Goal: Communication & Community: Answer question/provide support

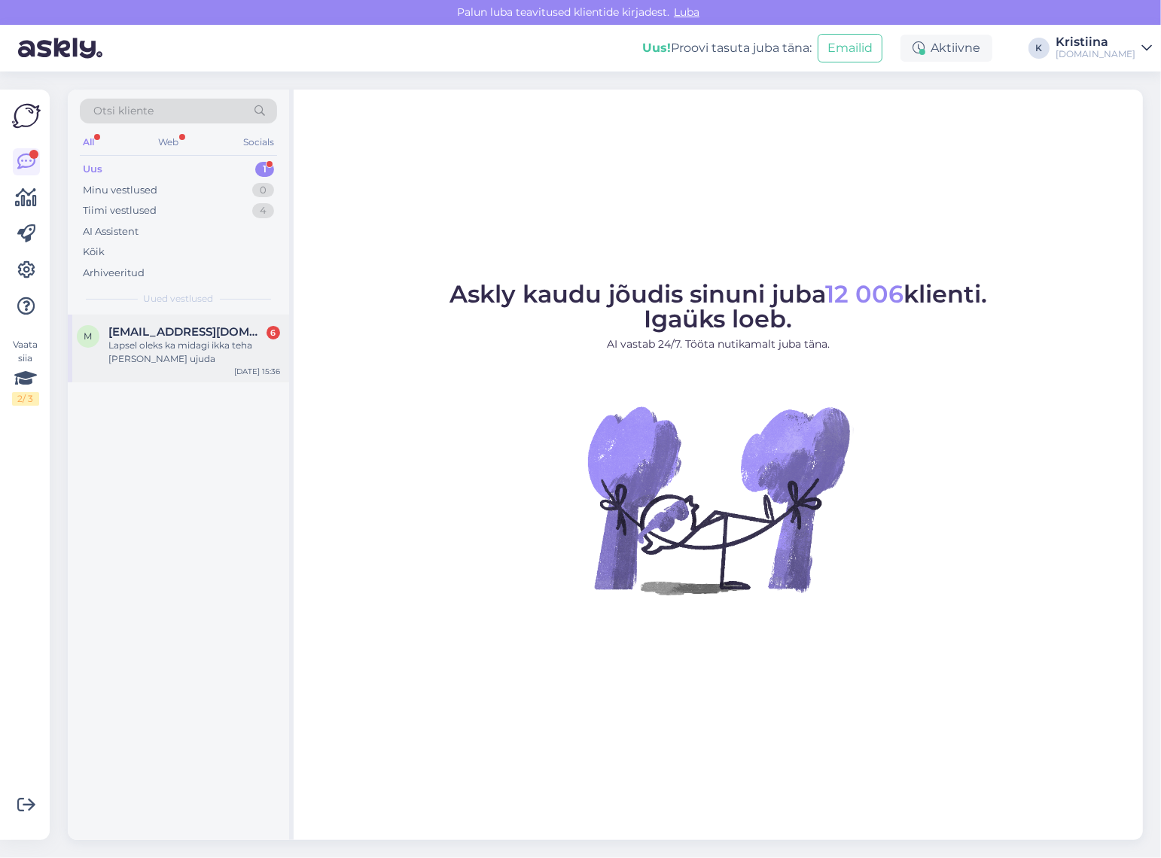
click at [216, 335] on span "[EMAIL_ADDRESS][DOMAIN_NAME]" at bounding box center [186, 332] width 157 height 14
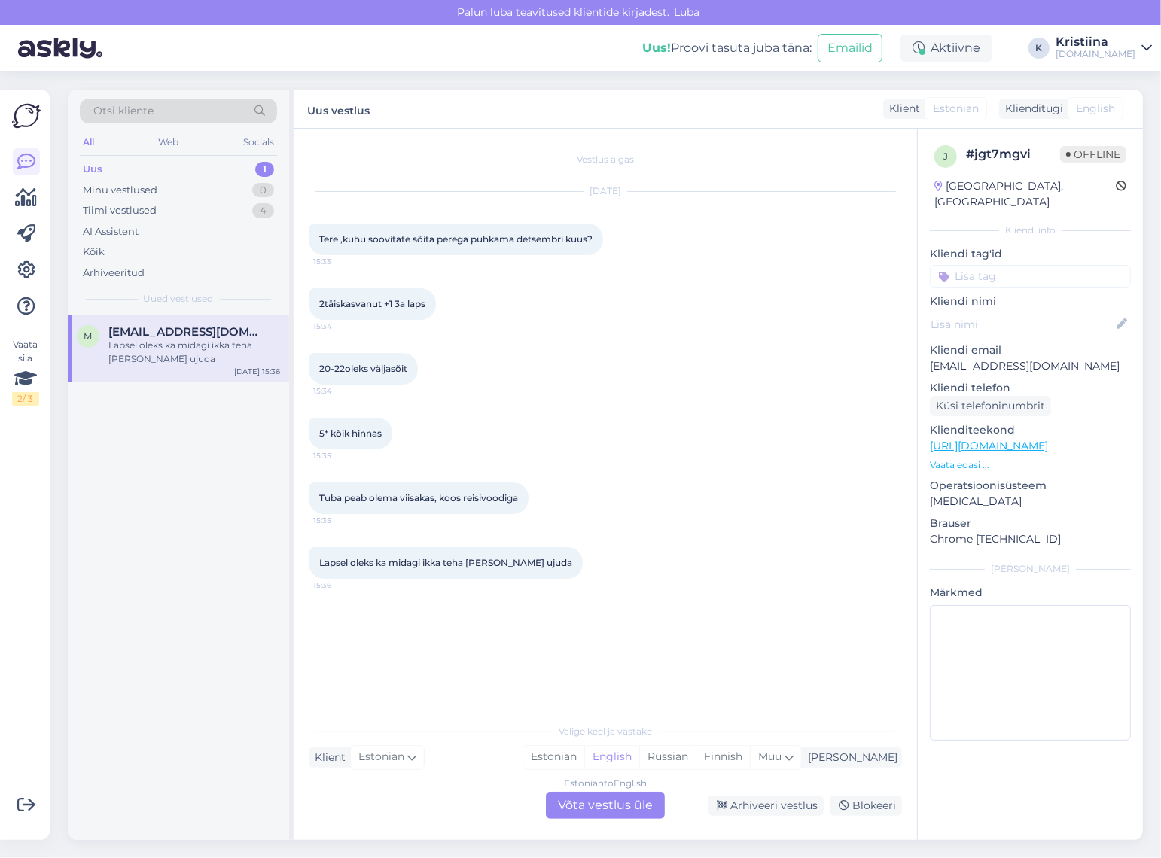
click at [643, 806] on div "Estonian to English Võta vestlus üle" at bounding box center [605, 805] width 119 height 27
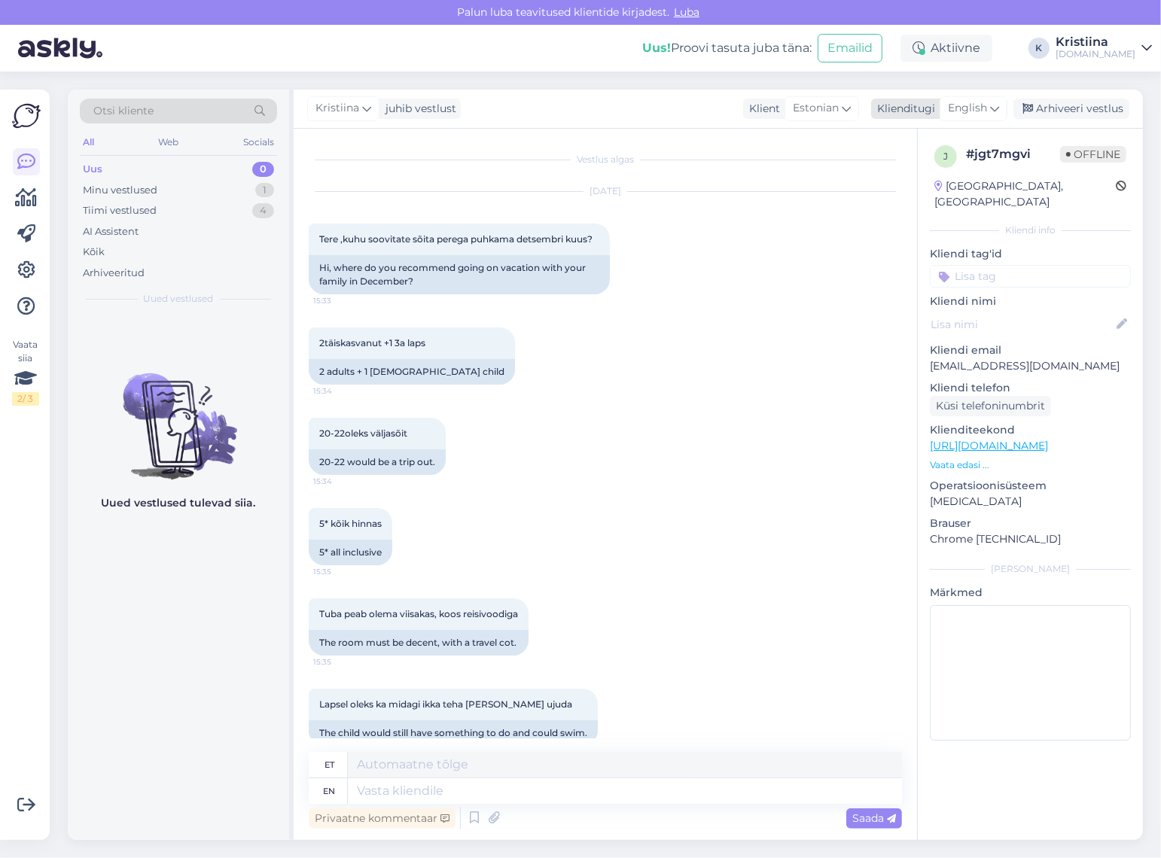
click at [980, 108] on span "English" at bounding box center [967, 108] width 39 height 17
type input "est"
click at [938, 179] on link "Estonian" at bounding box center [940, 175] width 166 height 24
drag, startPoint x: 328, startPoint y: 433, endPoint x: 407, endPoint y: 431, distance: 78.3
click at [407, 431] on span "20-22oleks väljasõit" at bounding box center [363, 433] width 88 height 11
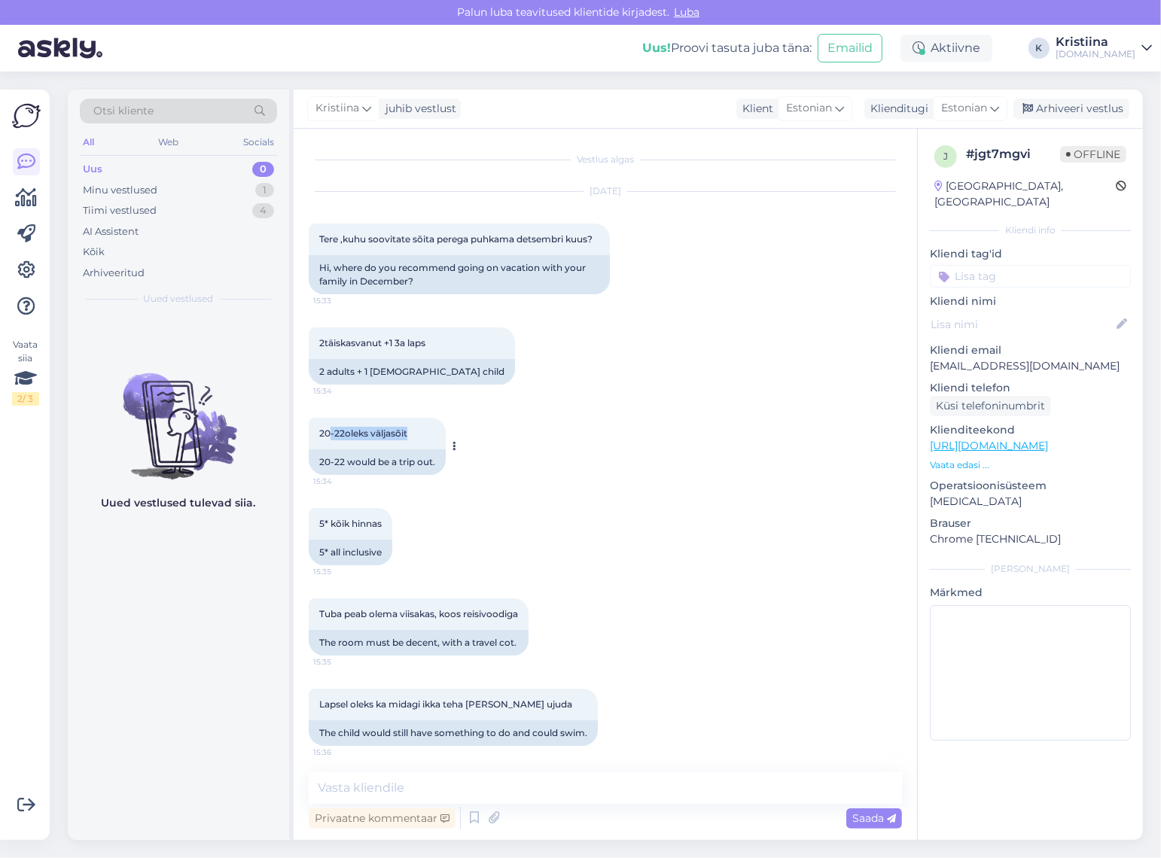
click at [407, 431] on span "20-22oleks väljasõit" at bounding box center [363, 433] width 88 height 11
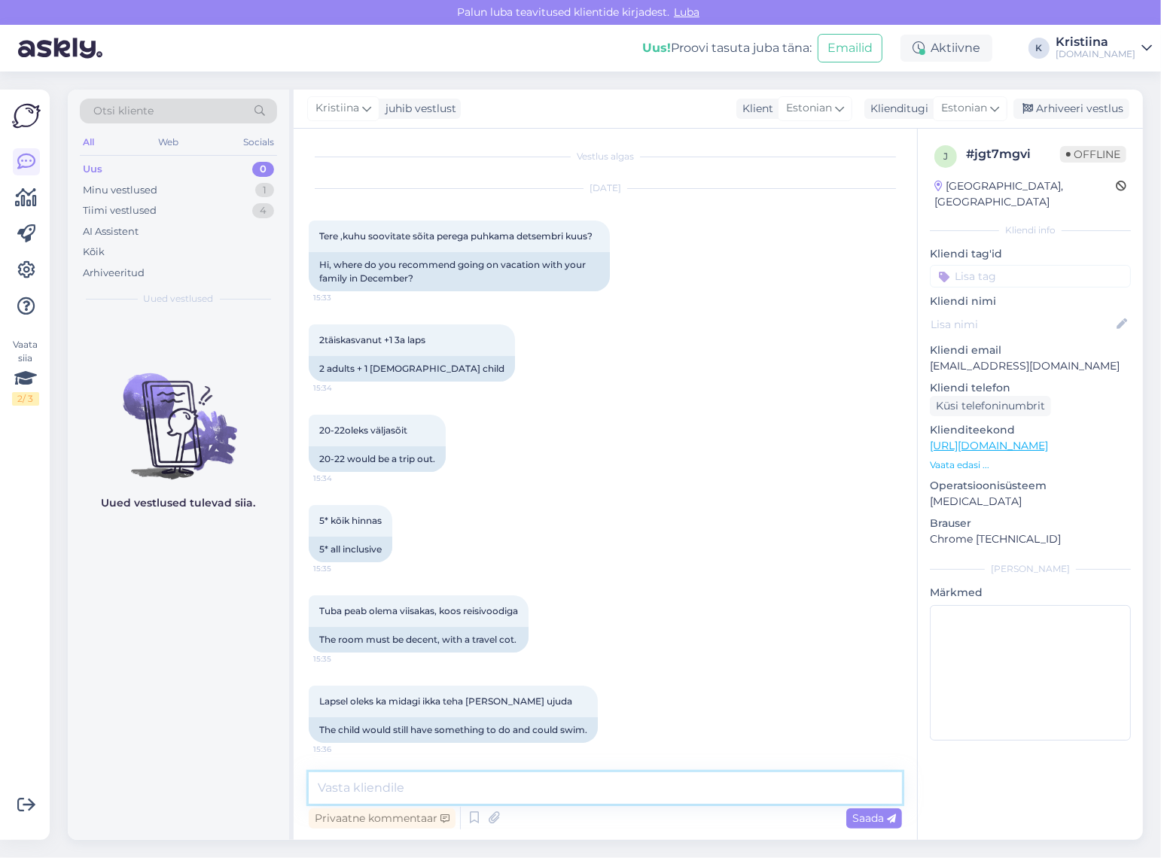
click at [470, 781] on textarea at bounding box center [605, 789] width 593 height 32
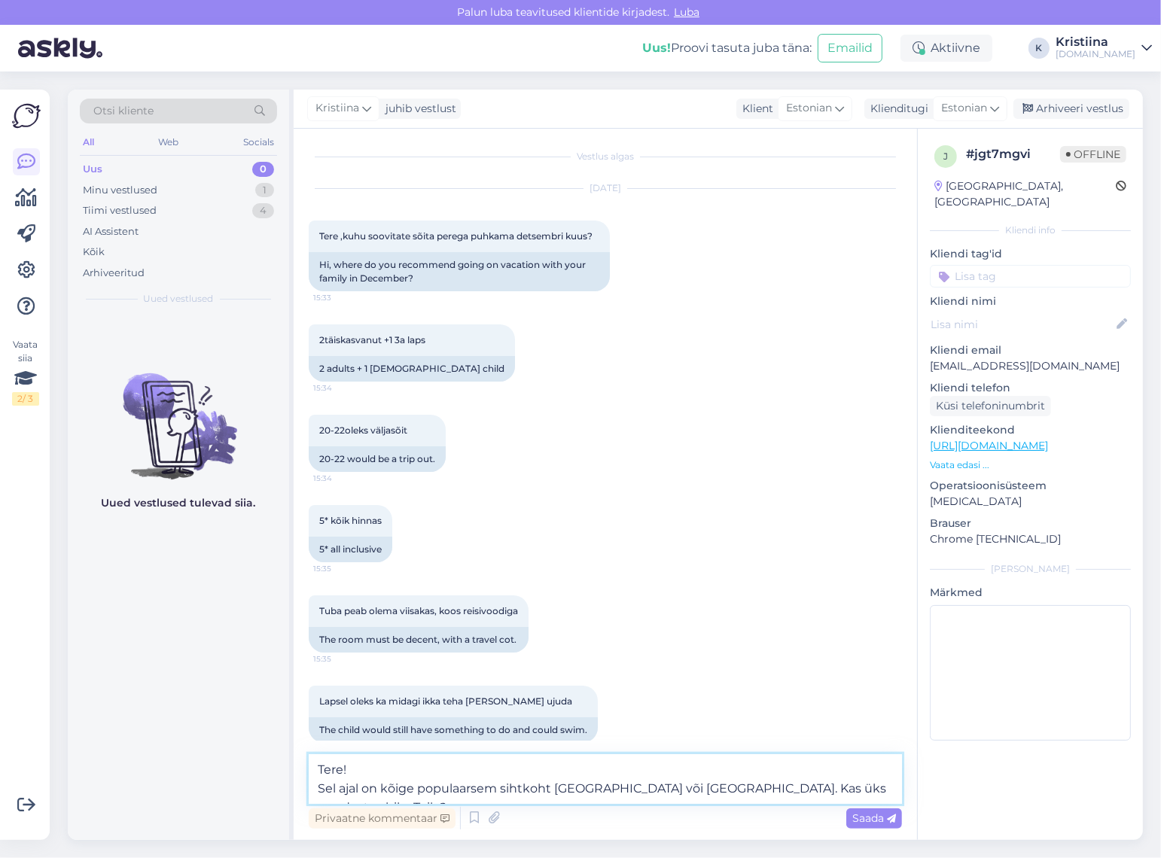
type textarea "Tere! Sel ajal on kõige populaarsem sihtkoht [GEOGRAPHIC_DATA] või [GEOGRAPHIC_…"
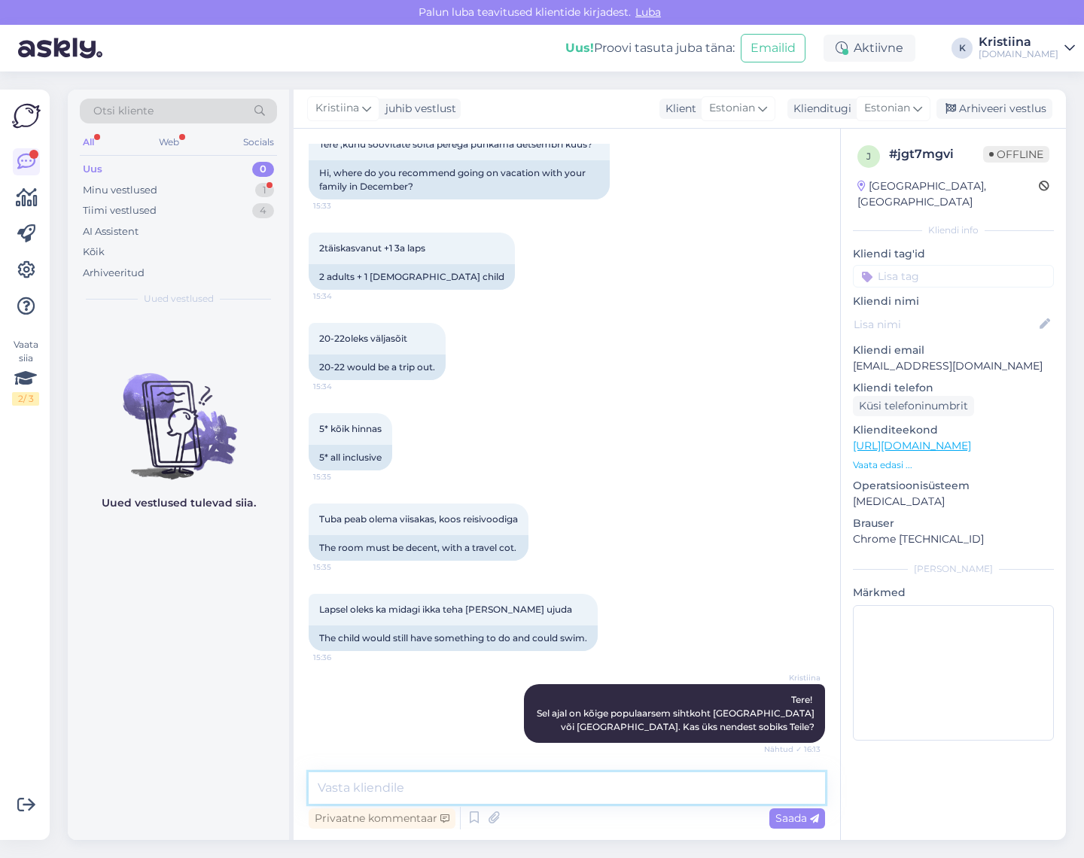
scroll to position [160, 0]
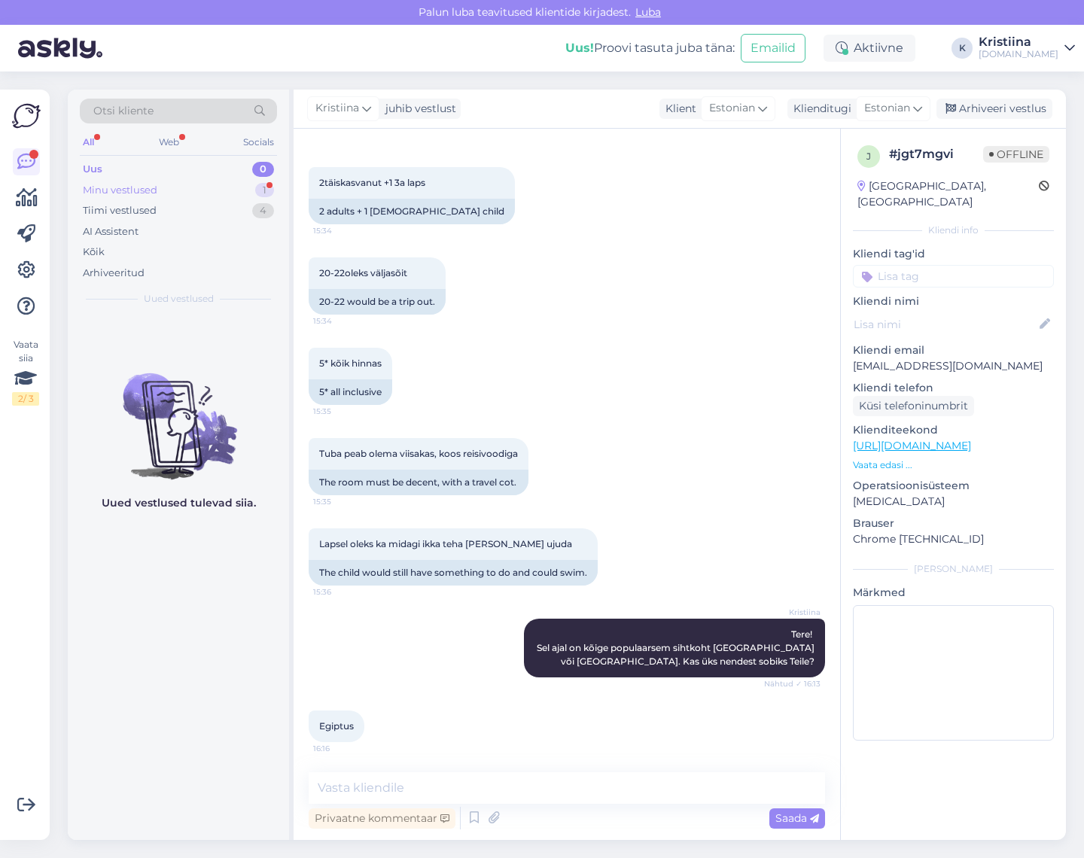
click at [142, 190] on div "Minu vestlused" at bounding box center [120, 190] width 75 height 15
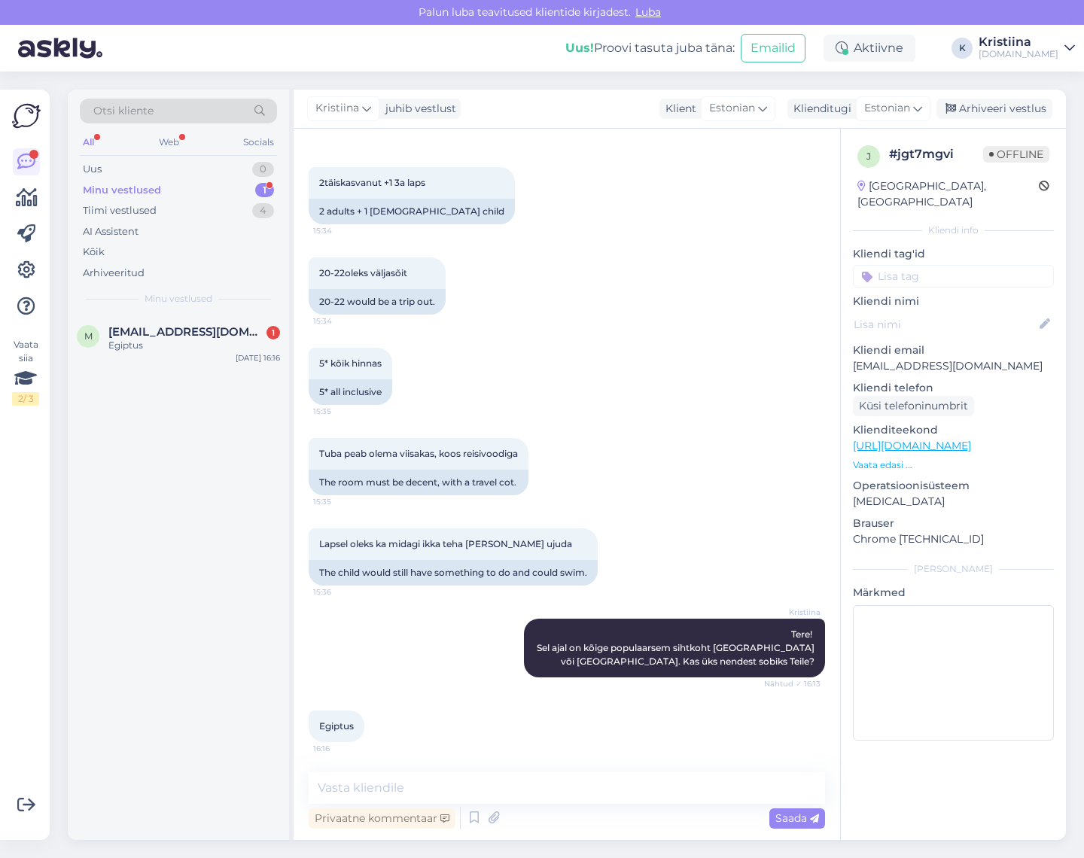
scroll to position [160, 0]
click at [377, 785] on textarea at bounding box center [567, 789] width 517 height 32
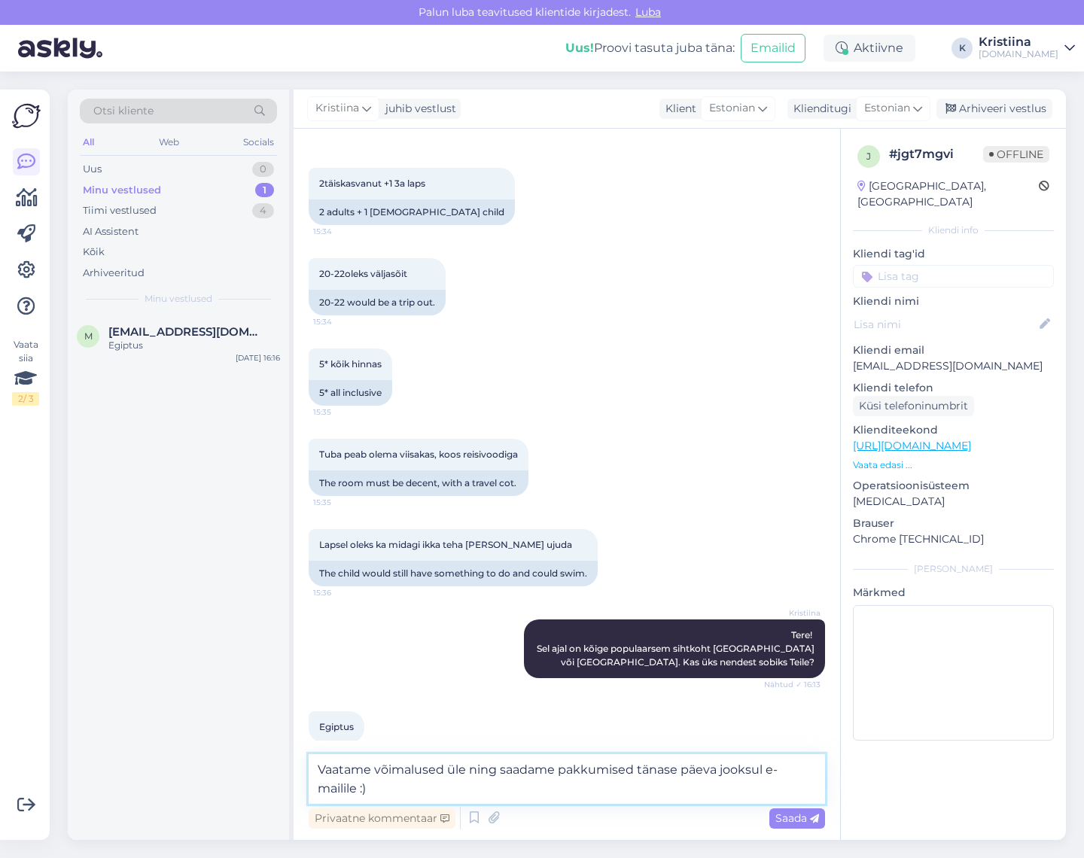
type textarea "Vaatame võimalused üle ning saadame pakkumised tänase päeva jooksul e-mailile :)"
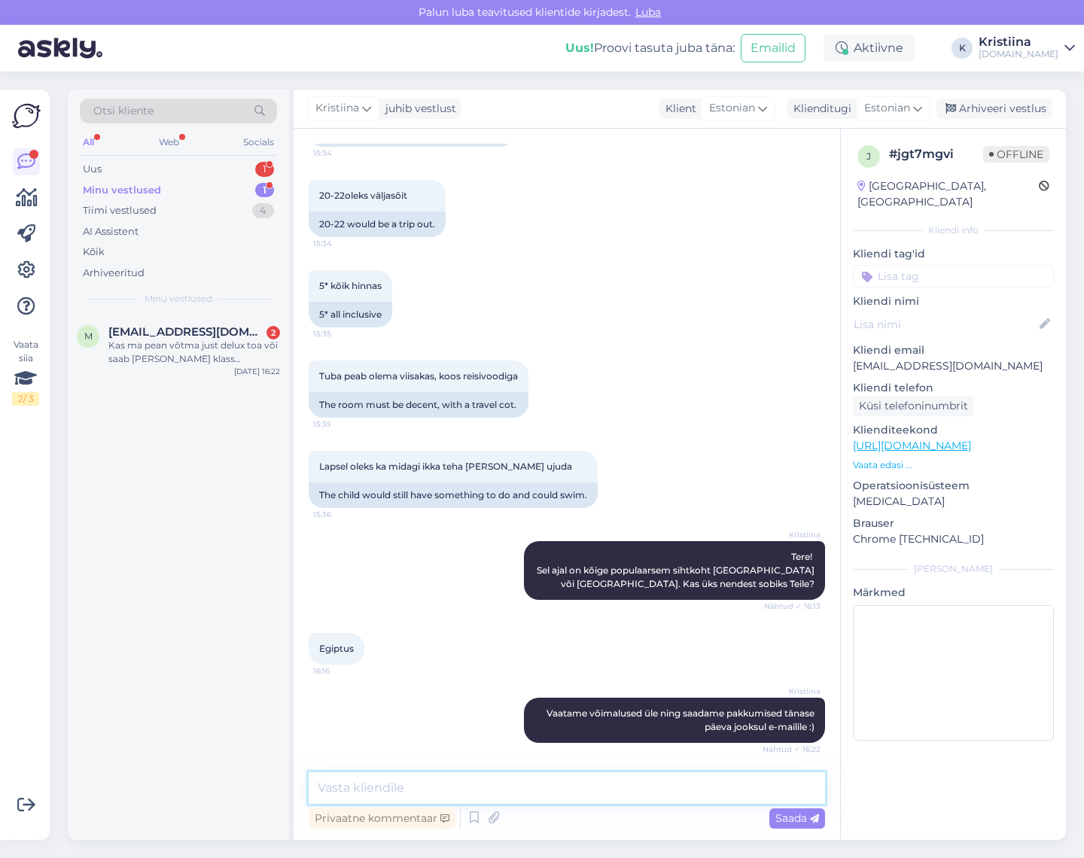
scroll to position [395, 0]
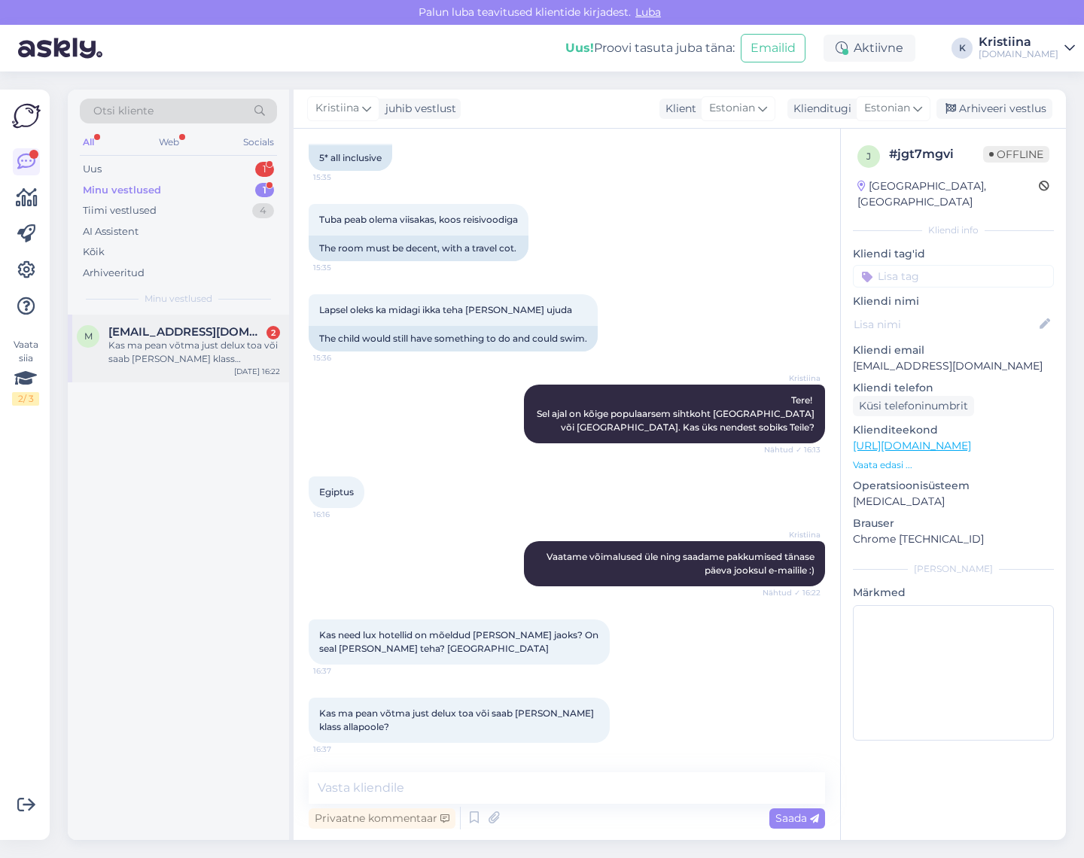
click at [209, 328] on span "[EMAIL_ADDRESS][DOMAIN_NAME]" at bounding box center [186, 332] width 157 height 14
drag, startPoint x: 352, startPoint y: 636, endPoint x: 495, endPoint y: 648, distance: 143.6
click at [494, 648] on div "Kas need lux hotellid on mõeldud [PERSON_NAME] jaoks? On seal [PERSON_NAME] teh…" at bounding box center [459, 642] width 301 height 45
click at [497, 648] on div "Kas need lux hotellid on mõeldud [PERSON_NAME] jaoks? On seal [PERSON_NAME] teh…" at bounding box center [459, 642] width 301 height 45
click at [478, 785] on textarea at bounding box center [567, 789] width 517 height 32
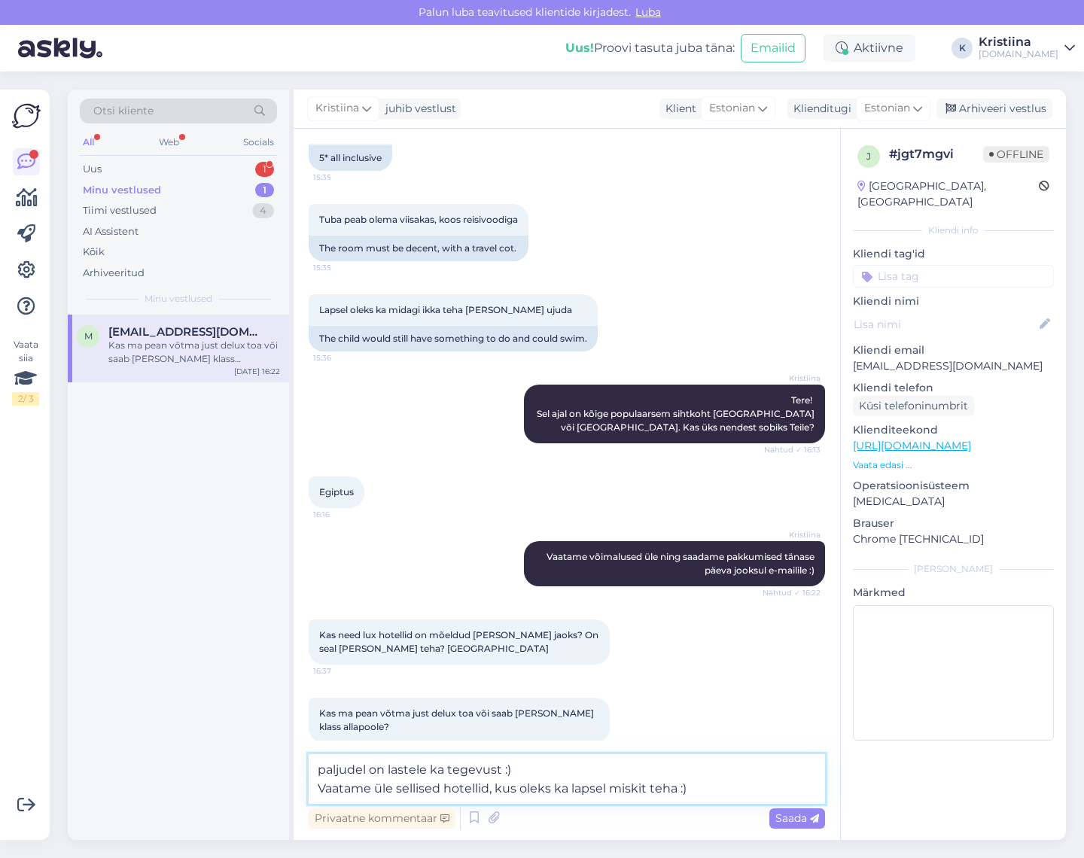
type textarea "paljudel on lastele ka tegevust :) Vaatame üle sellised hotellid, kus oleks ka …"
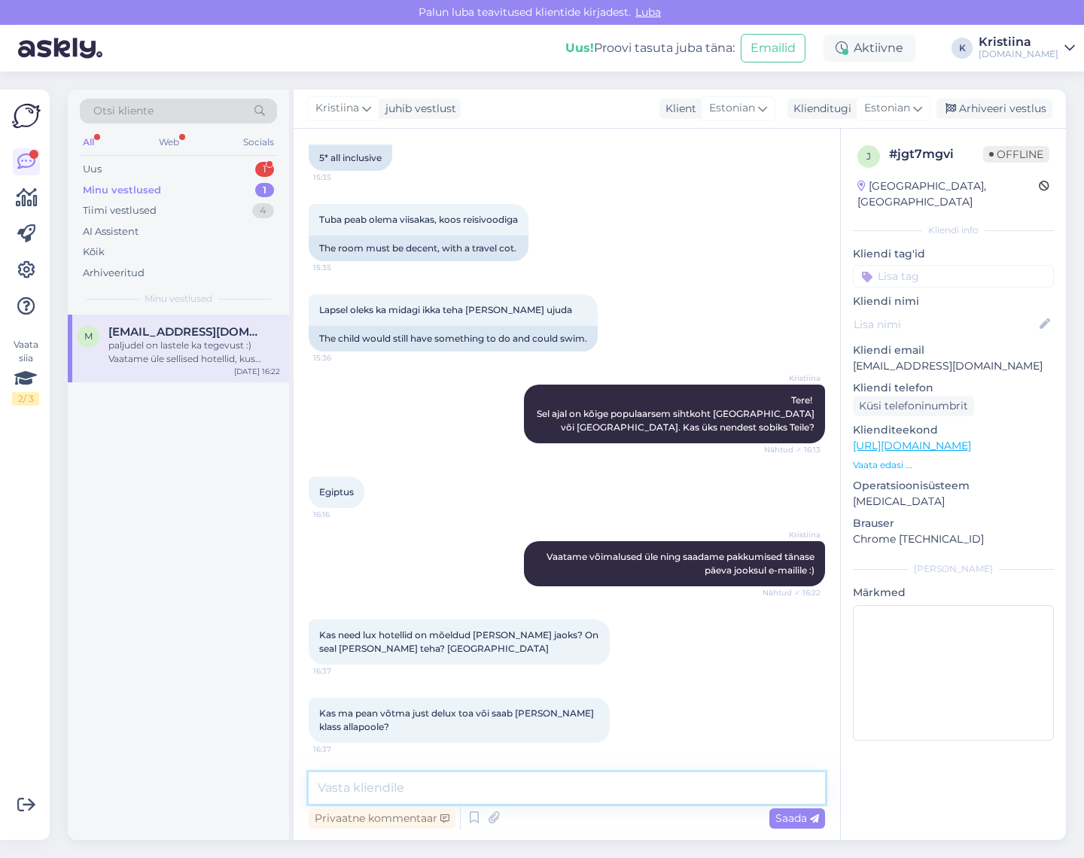
scroll to position [486, 0]
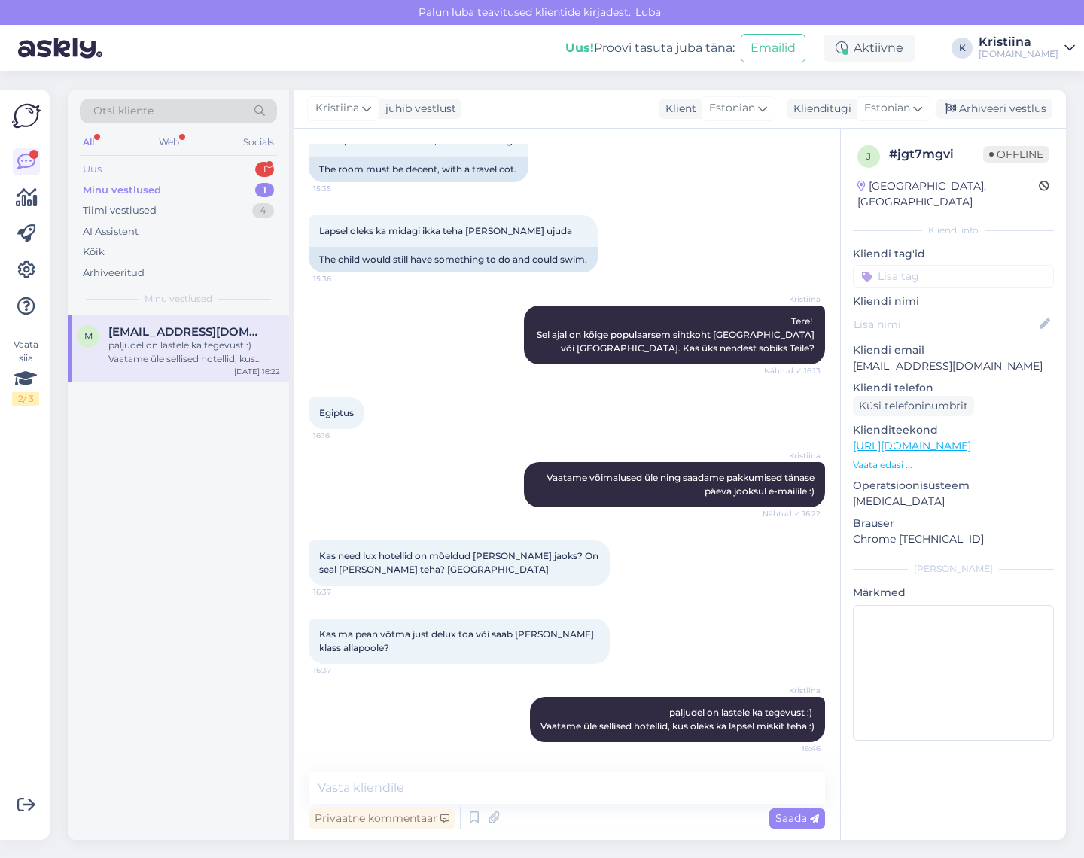
click at [146, 168] on div "Uus 1" at bounding box center [178, 169] width 197 height 21
click at [186, 326] on span "[EMAIL_ADDRESS][DOMAIN_NAME]" at bounding box center [186, 332] width 157 height 14
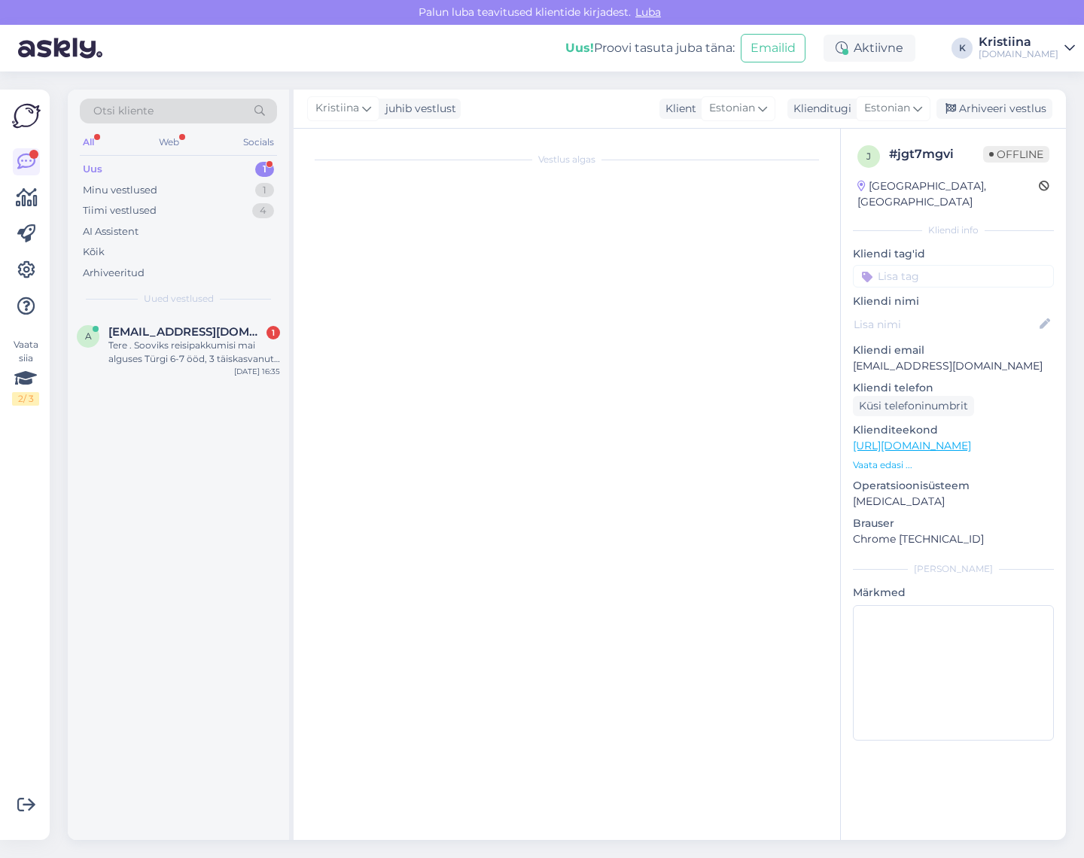
scroll to position [0, 0]
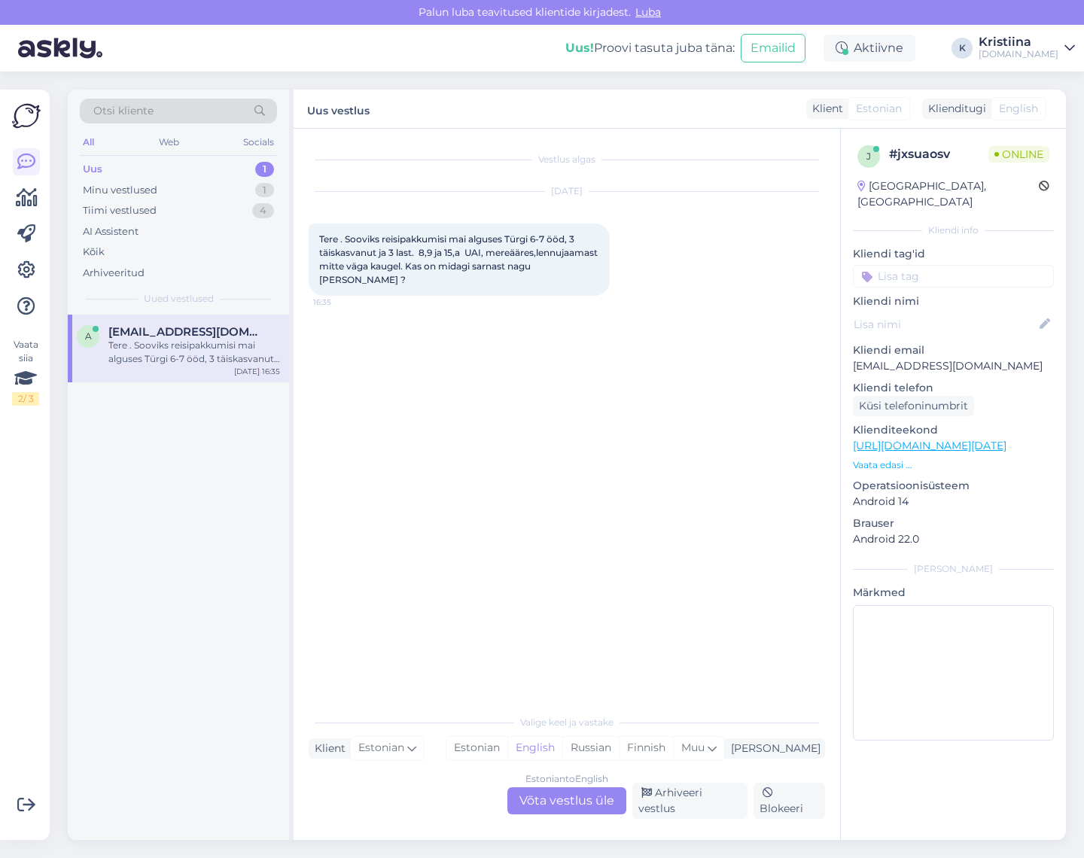
click at [575, 796] on div "Estonian to English Võta vestlus üle" at bounding box center [567, 801] width 119 height 27
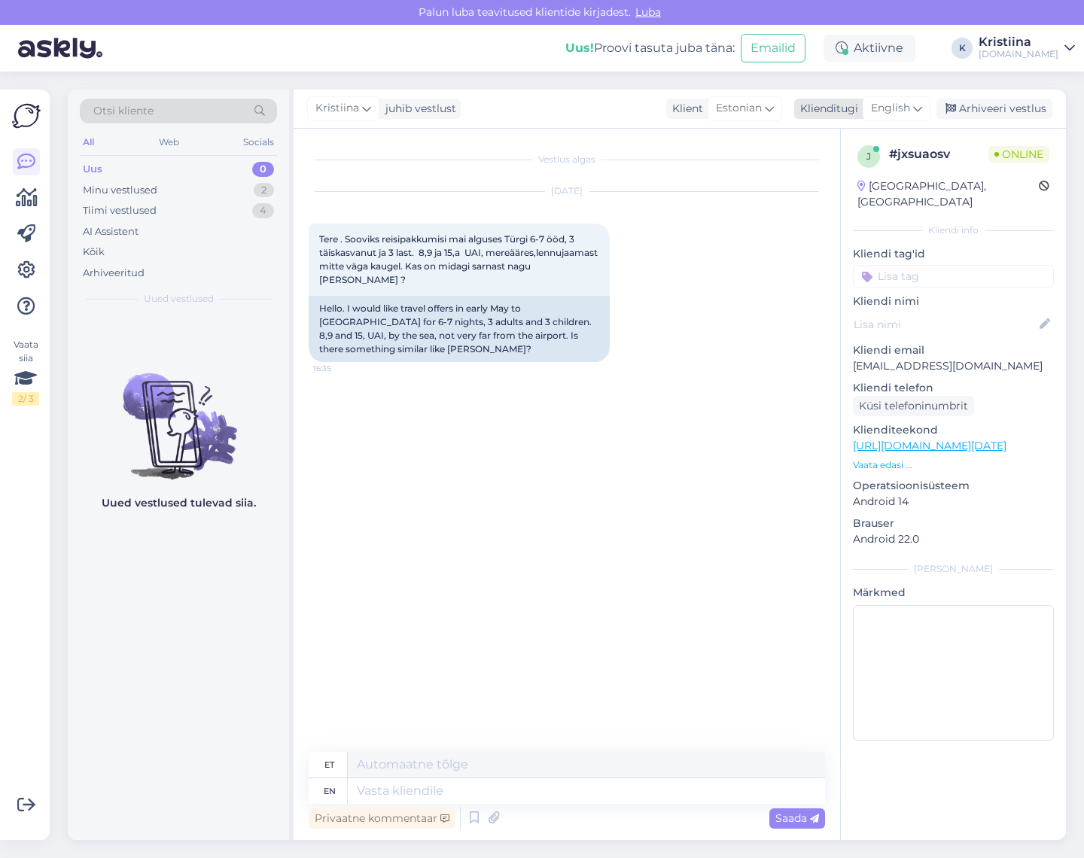
click at [900, 111] on span "English" at bounding box center [890, 108] width 39 height 17
click at [859, 168] on link "Estonian" at bounding box center [863, 175] width 166 height 24
drag, startPoint x: 377, startPoint y: 234, endPoint x: 531, endPoint y: 253, distance: 154.8
click at [531, 253] on div "Tere . Sooviks reisipakkumisi mai alguses Türgi 6-7 ööd, 3 täiskasvanut ja 3 la…" at bounding box center [459, 260] width 301 height 72
click at [543, 257] on div "Tere . Sooviks reisipakkumisi mai alguses Türgi 6-7 ööd, 3 täiskasvanut ja 3 la…" at bounding box center [459, 260] width 301 height 72
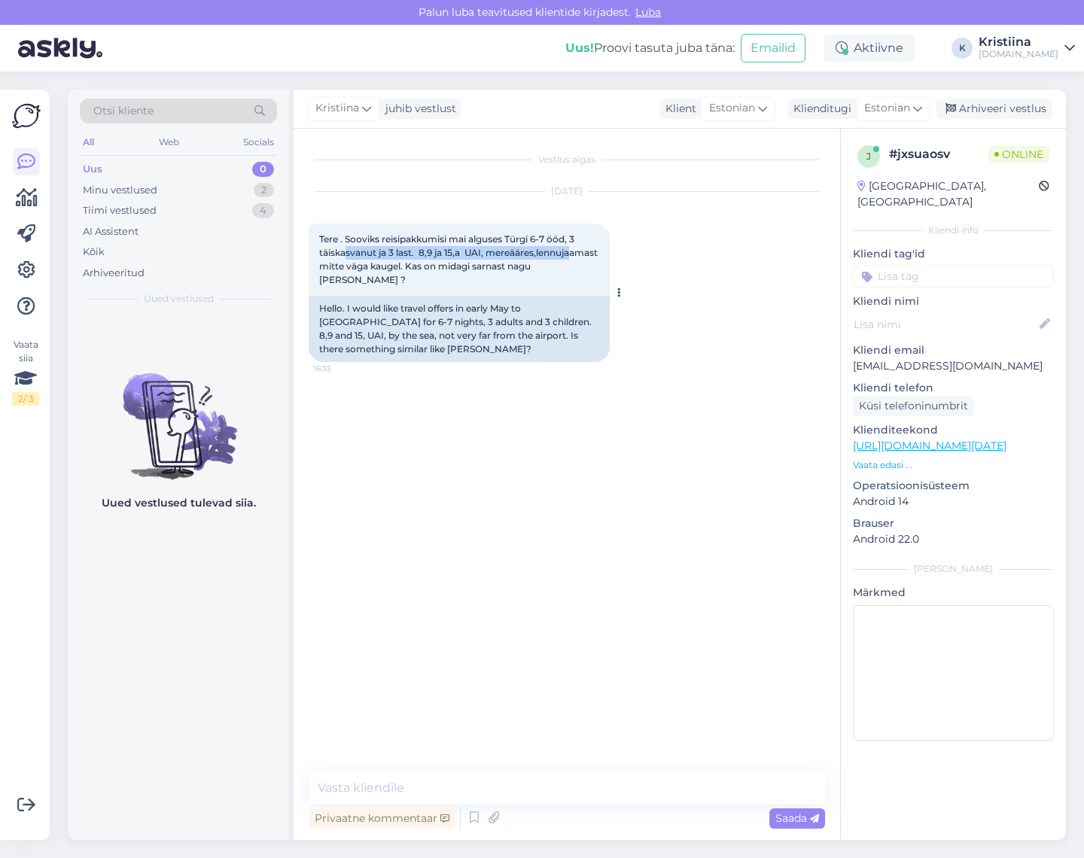
drag, startPoint x: 346, startPoint y: 259, endPoint x: 439, endPoint y: 262, distance: 92.7
click at [402, 260] on div "Tere . Sooviks reisipakkumisi mai alguses Türgi 6-7 ööd, 3 täiskasvanut ja 3 la…" at bounding box center [459, 260] width 301 height 72
click at [460, 264] on span "Tere . Sooviks reisipakkumisi mai alguses Türgi 6-7 ööd, 3 täiskasvanut ja 3 la…" at bounding box center [459, 259] width 281 height 52
drag, startPoint x: 366, startPoint y: 267, endPoint x: 460, endPoint y: 270, distance: 94.2
click at [453, 269] on span "Tere . Sooviks reisipakkumisi mai alguses Türgi 6-7 ööd, 3 täiskasvanut ja 3 la…" at bounding box center [459, 259] width 281 height 52
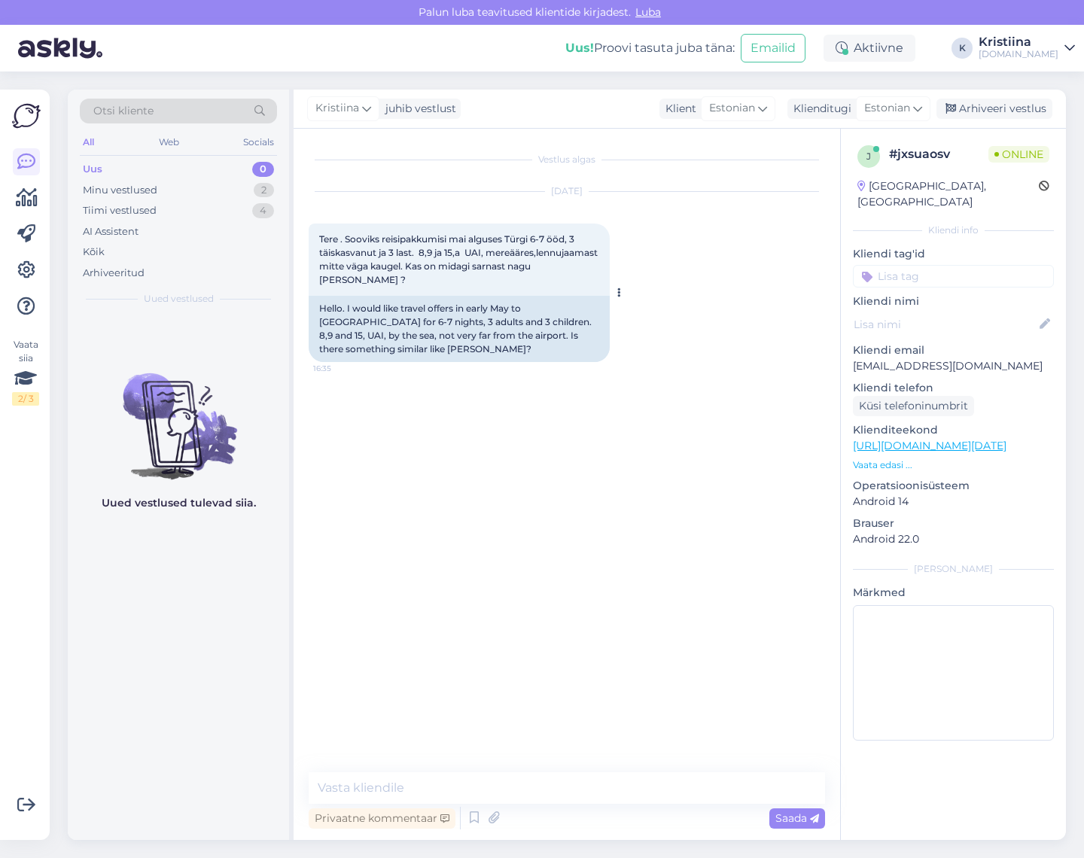
drag, startPoint x: 460, startPoint y: 270, endPoint x: 492, endPoint y: 276, distance: 32.9
click at [465, 270] on span "Tere . Sooviks reisipakkumisi mai alguses Türgi 6-7 ööd, 3 täiskasvanut ja 3 la…" at bounding box center [459, 259] width 281 height 52
click at [482, 270] on span "Tere . Sooviks reisipakkumisi mai alguses Türgi 6-7 ööd, 3 täiskasvanut ja 3 la…" at bounding box center [459, 259] width 281 height 52
click at [441, 784] on textarea at bounding box center [567, 789] width 517 height 32
type textarea "Tere! Kas soovite majutuda kuuekesi koos või sobivad majutudes ka kahes eraldi …"
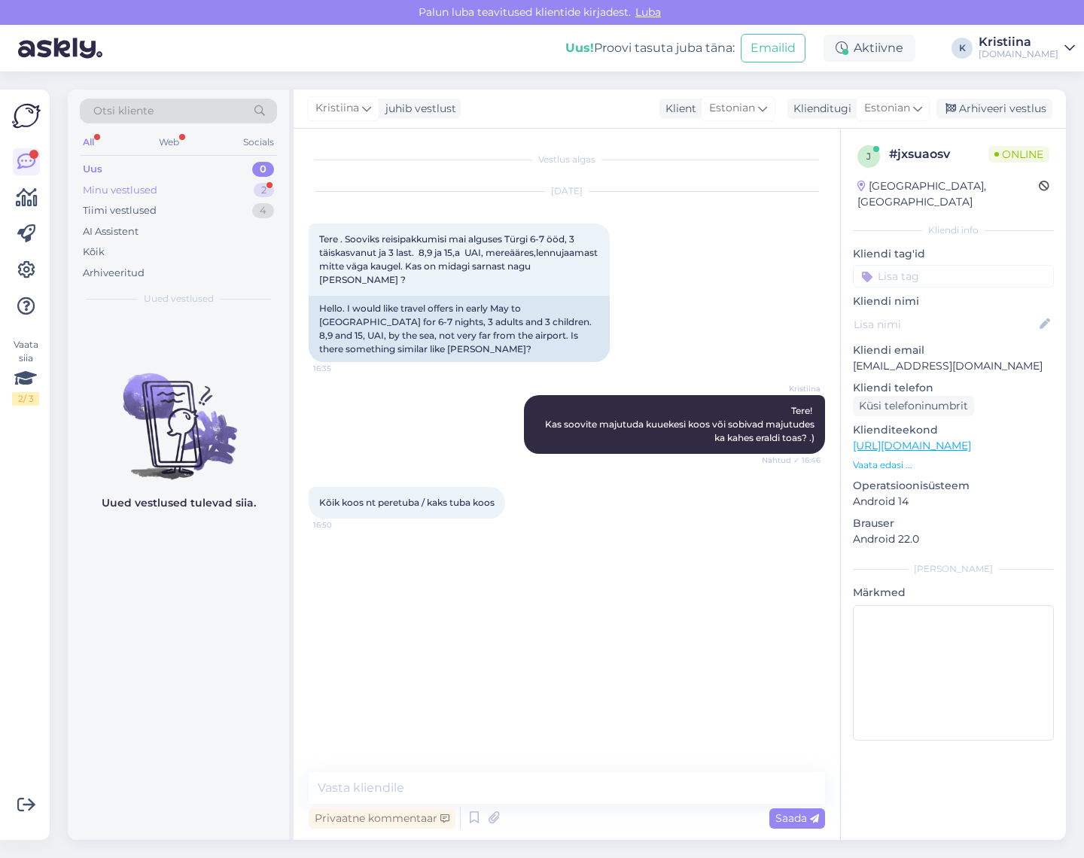
click at [209, 181] on div "Minu vestlused 2" at bounding box center [178, 190] width 197 height 21
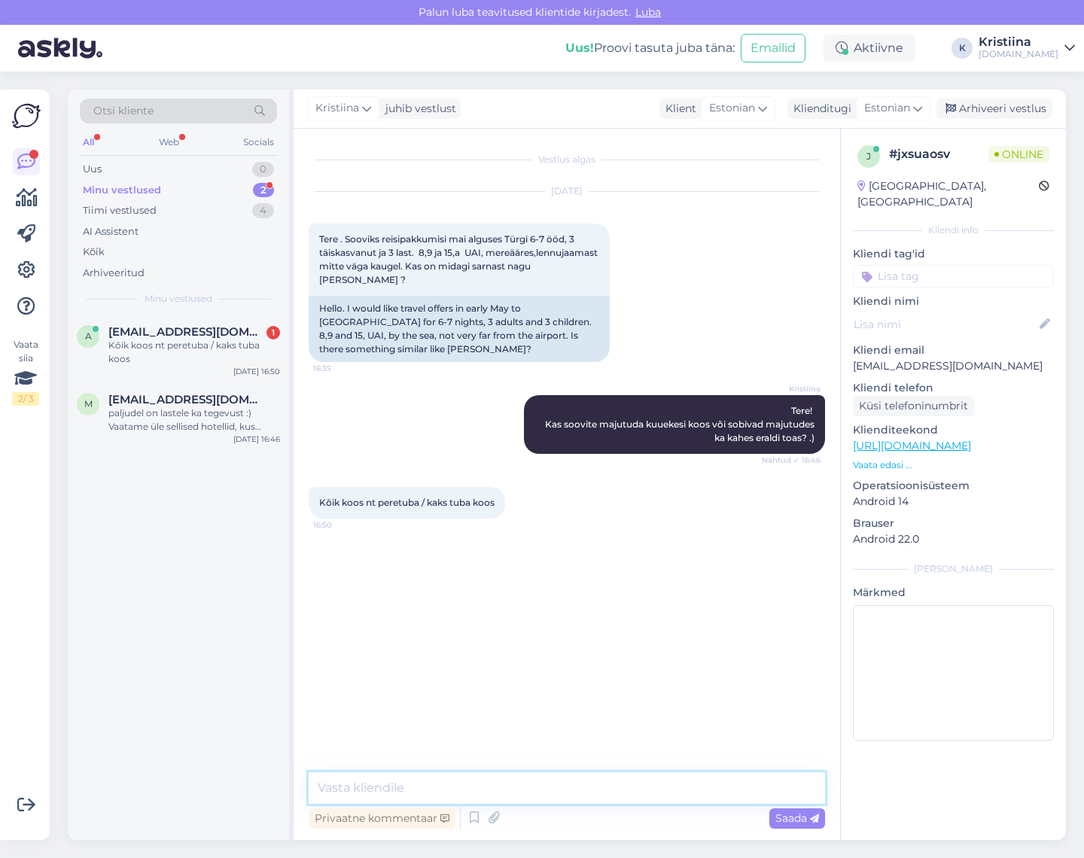
click at [399, 788] on textarea at bounding box center [567, 789] width 517 height 32
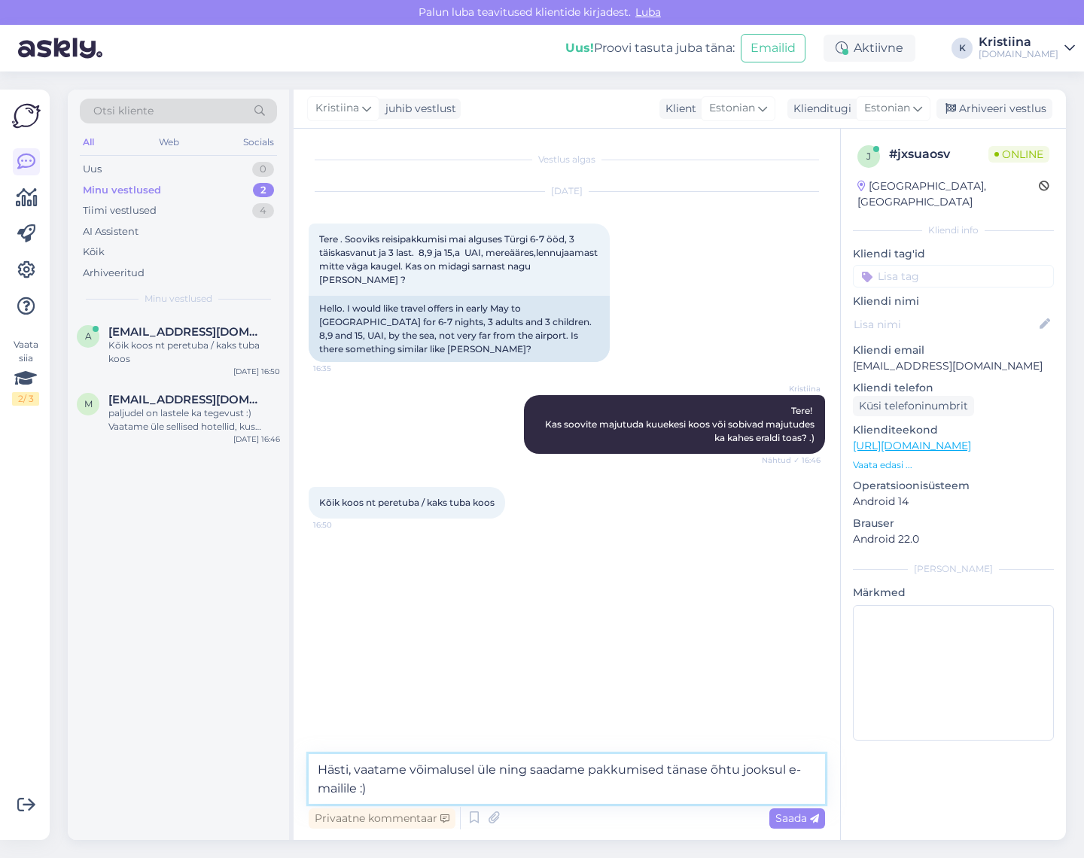
type textarea "Hästi, vaatame võimalusel üle ning saadame pakkumised tänase õhtu jooksul e-mai…"
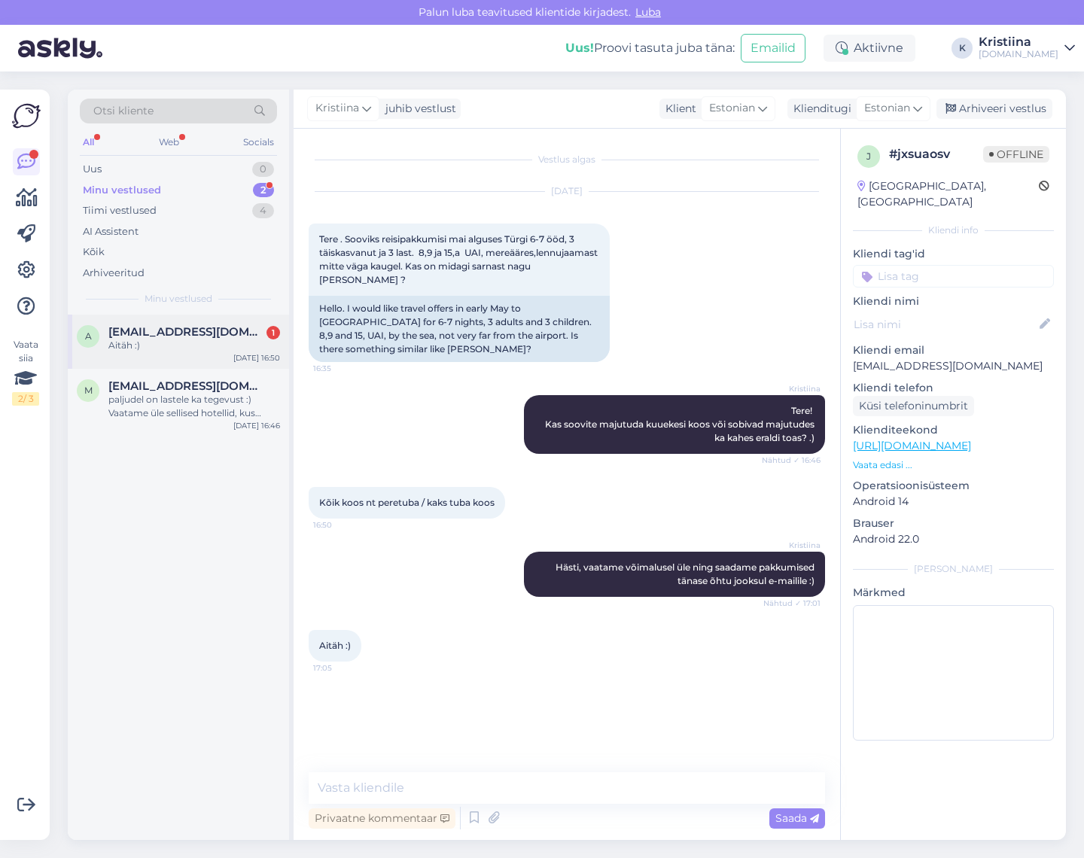
click at [187, 345] on div "Aitäh :)" at bounding box center [194, 346] width 172 height 14
